Goal: Obtain resource: Download file/media

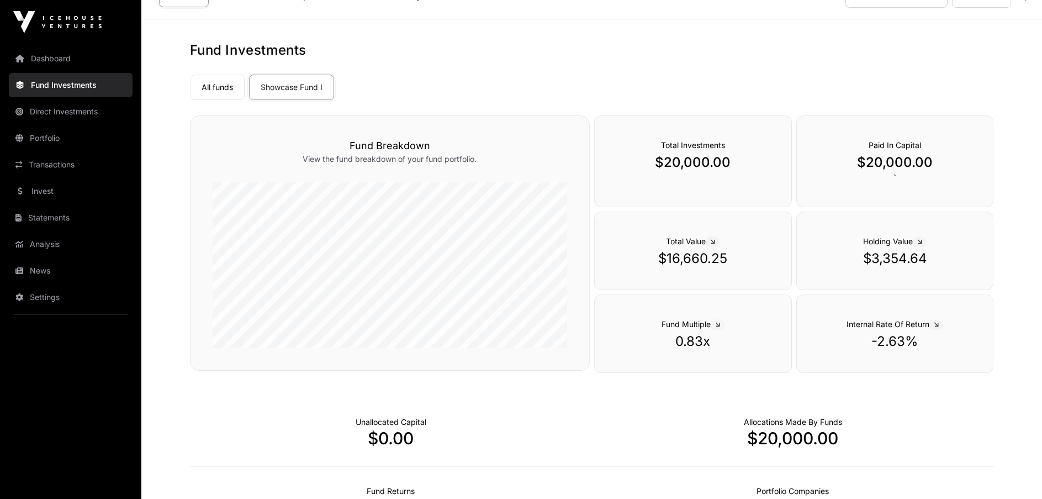
scroll to position [17, 0]
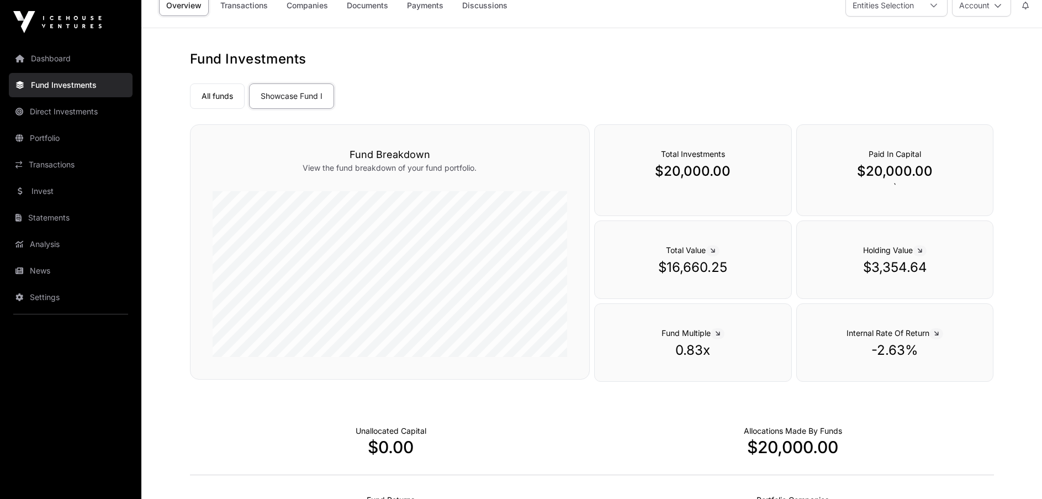
click at [44, 138] on link "Portfolio" at bounding box center [71, 138] width 124 height 24
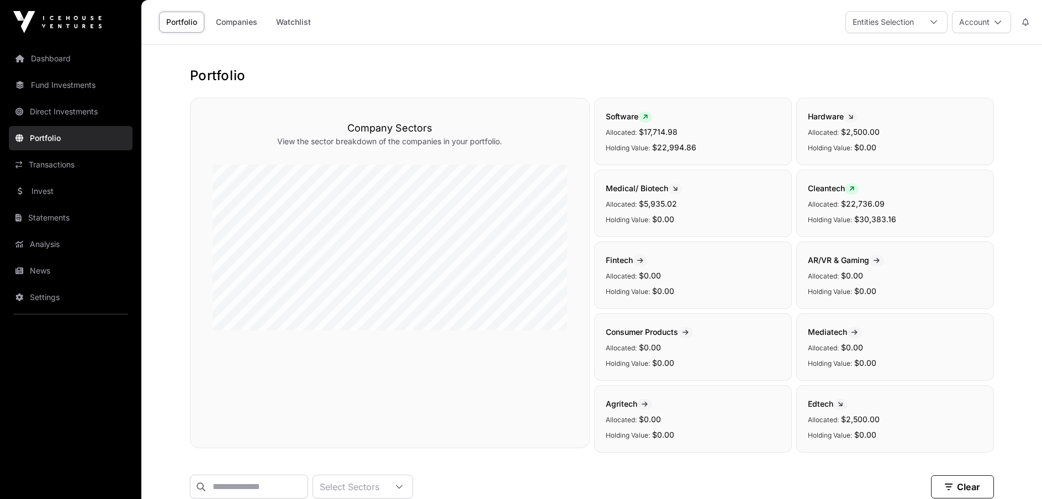
click at [61, 167] on link "Transactions" at bounding box center [71, 164] width 124 height 24
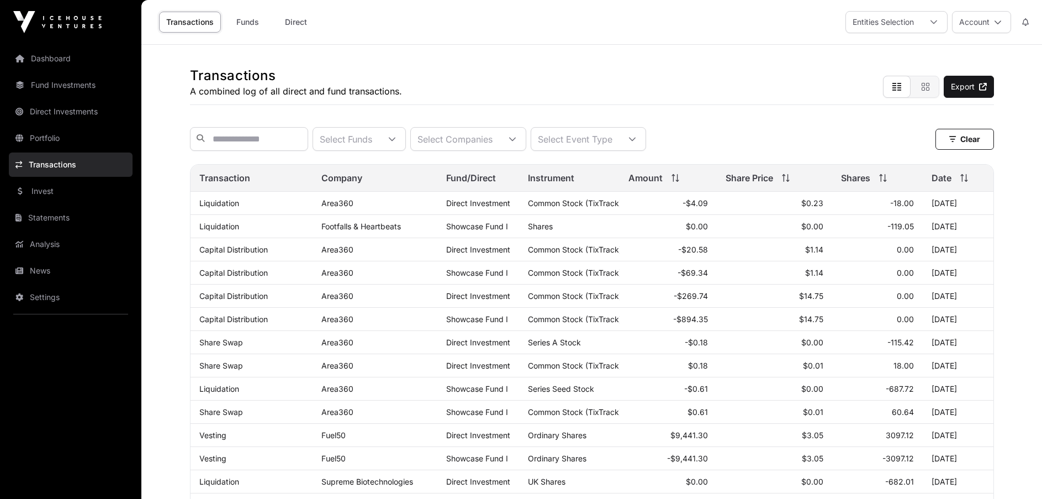
click at [55, 223] on link "Statements" at bounding box center [71, 217] width 124 height 24
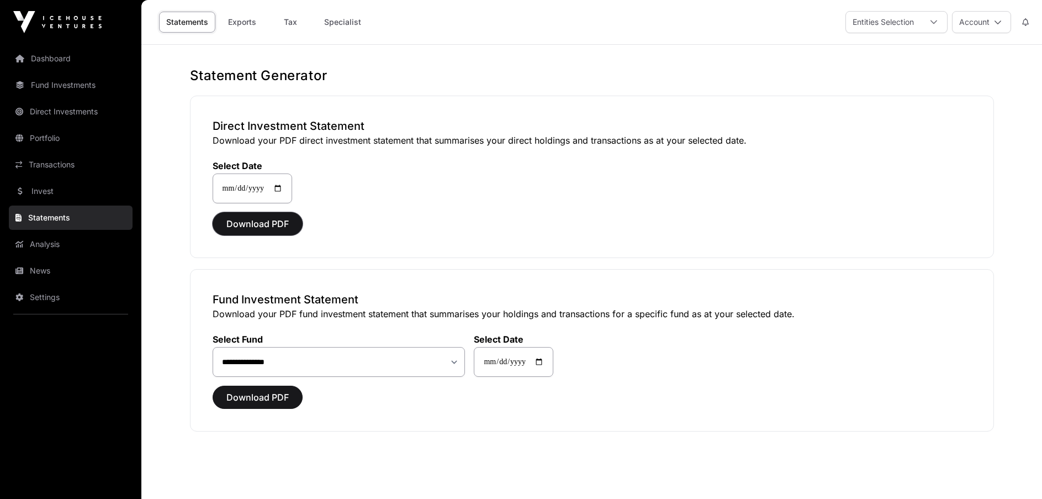
click at [256, 224] on span "Download PDF" at bounding box center [257, 223] width 62 height 13
